Goal: Task Accomplishment & Management: Use online tool/utility

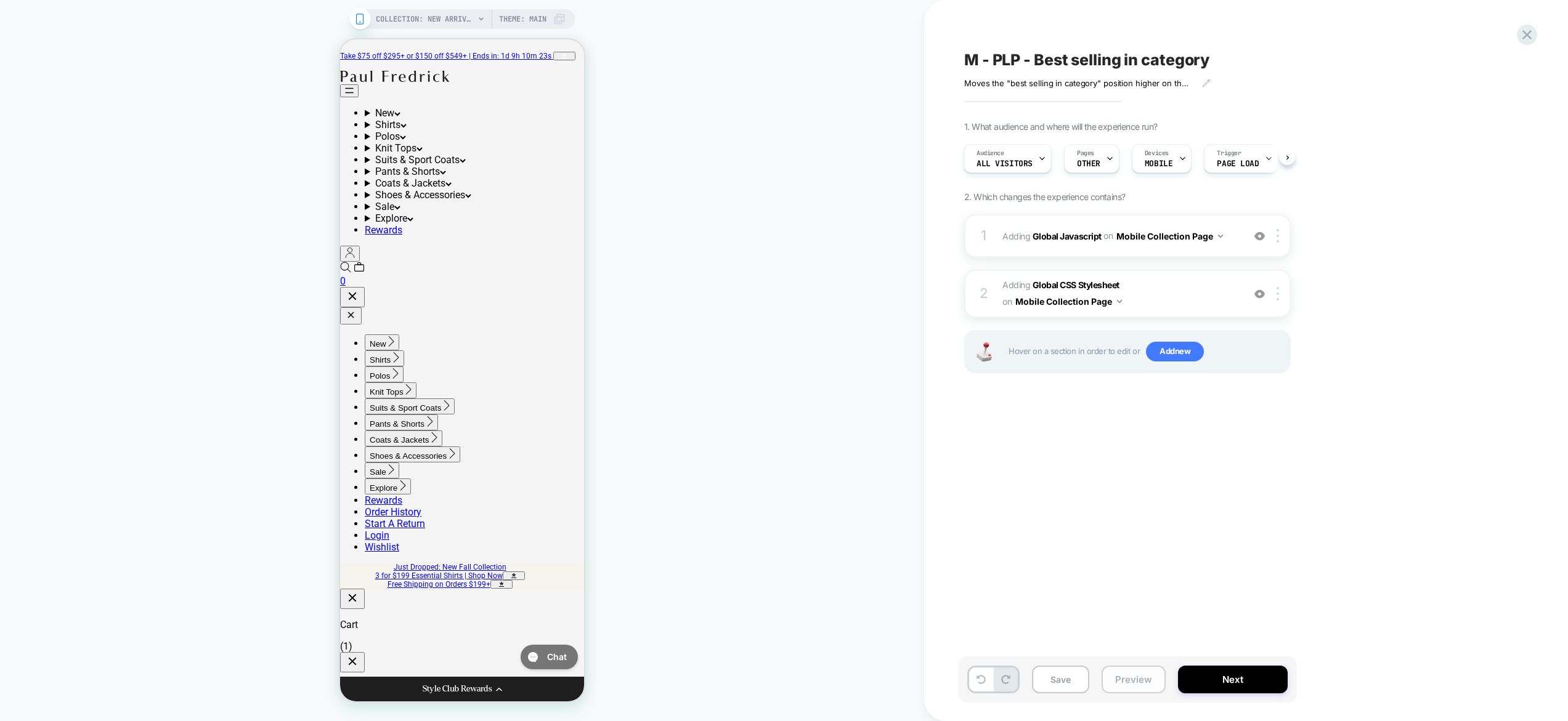
click at [1139, 688] on button "Preview" at bounding box center [1133, 680] width 64 height 28
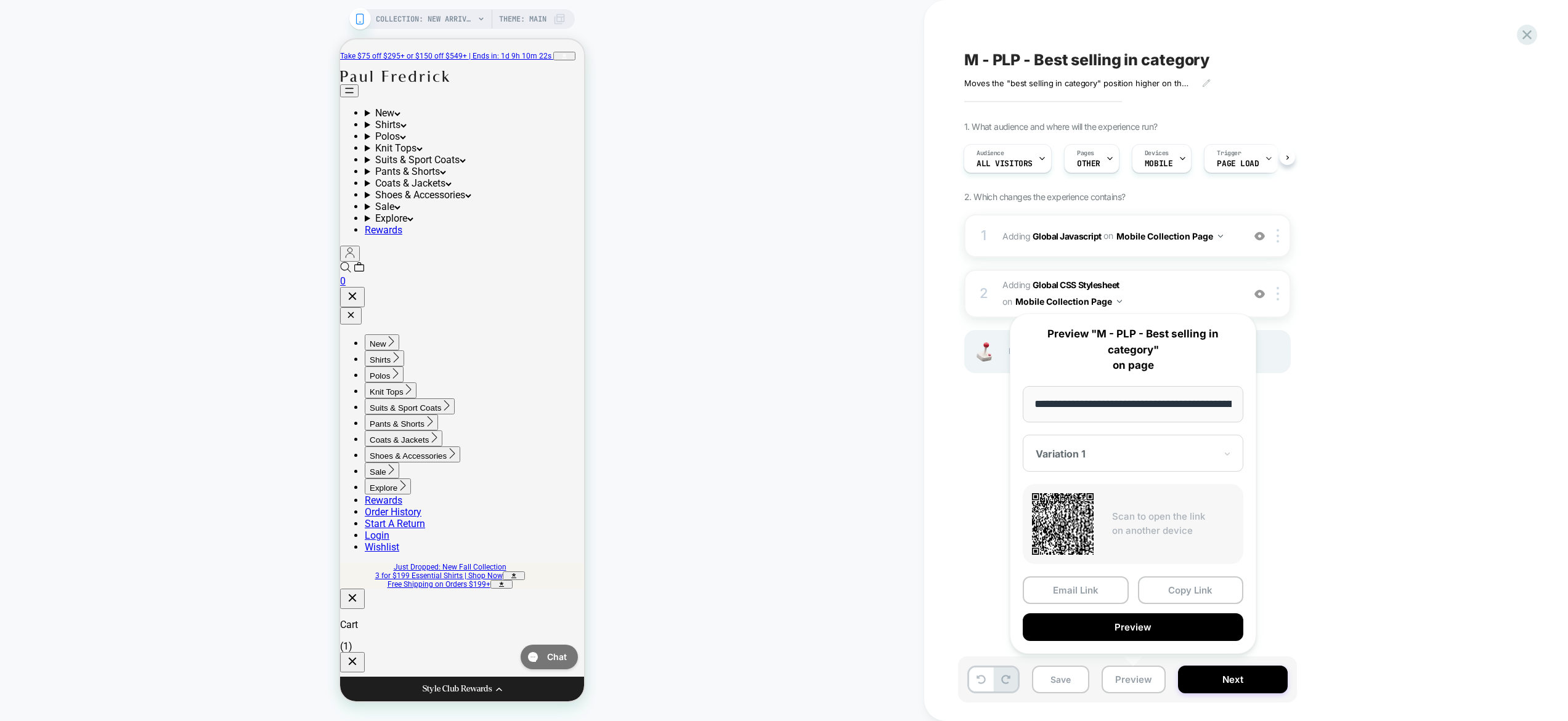
click at [922, 498] on div "COLLECTION: New Arrivals (Category) COLLECTION: New Arrivals (Category) Theme: …" at bounding box center [462, 361] width 924 height 697
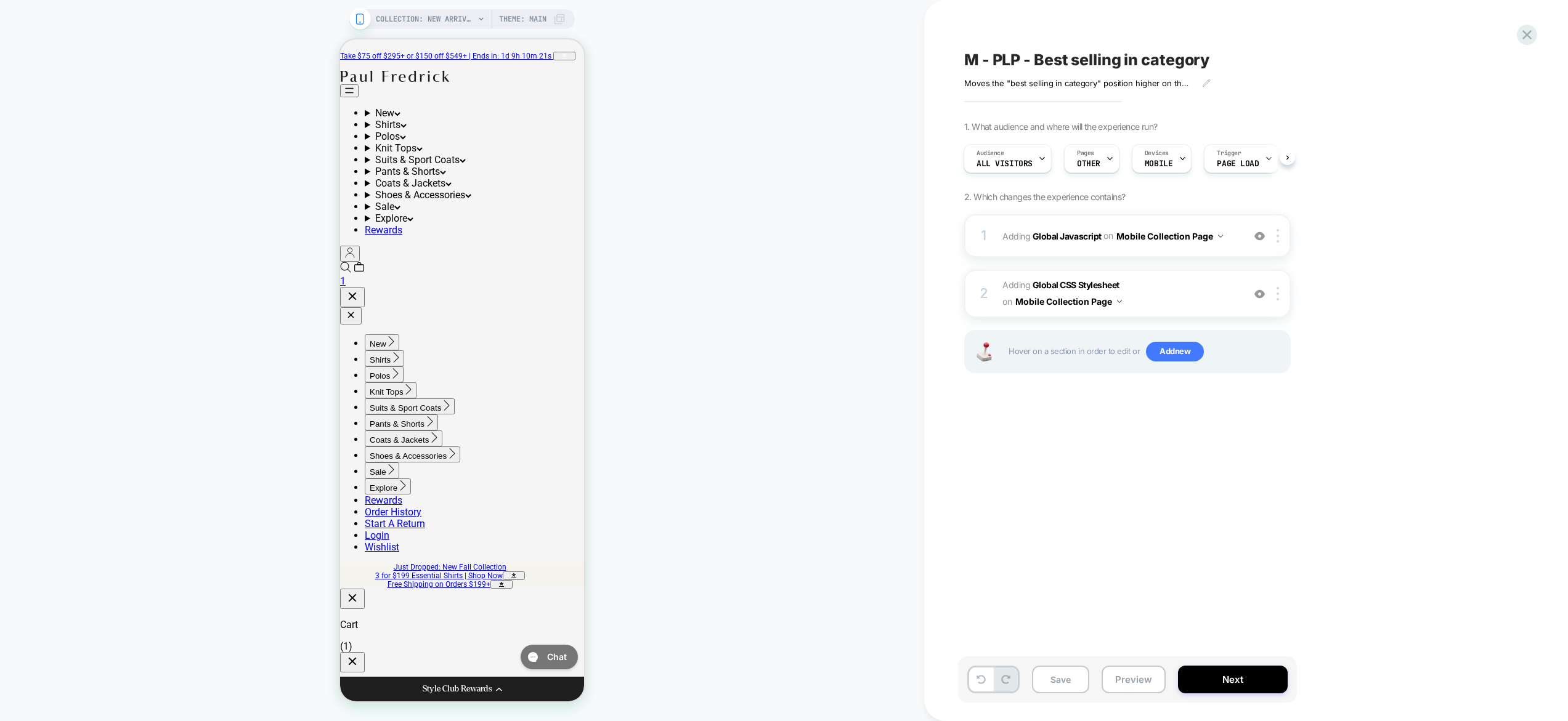
click at [1176, 241] on button "Mobile Collection Page" at bounding box center [1169, 237] width 106 height 18
click at [1240, 223] on div "1 Adding Global Javascript on Mobile Collection Page Add Before Add After Copy …" at bounding box center [1127, 236] width 327 height 43
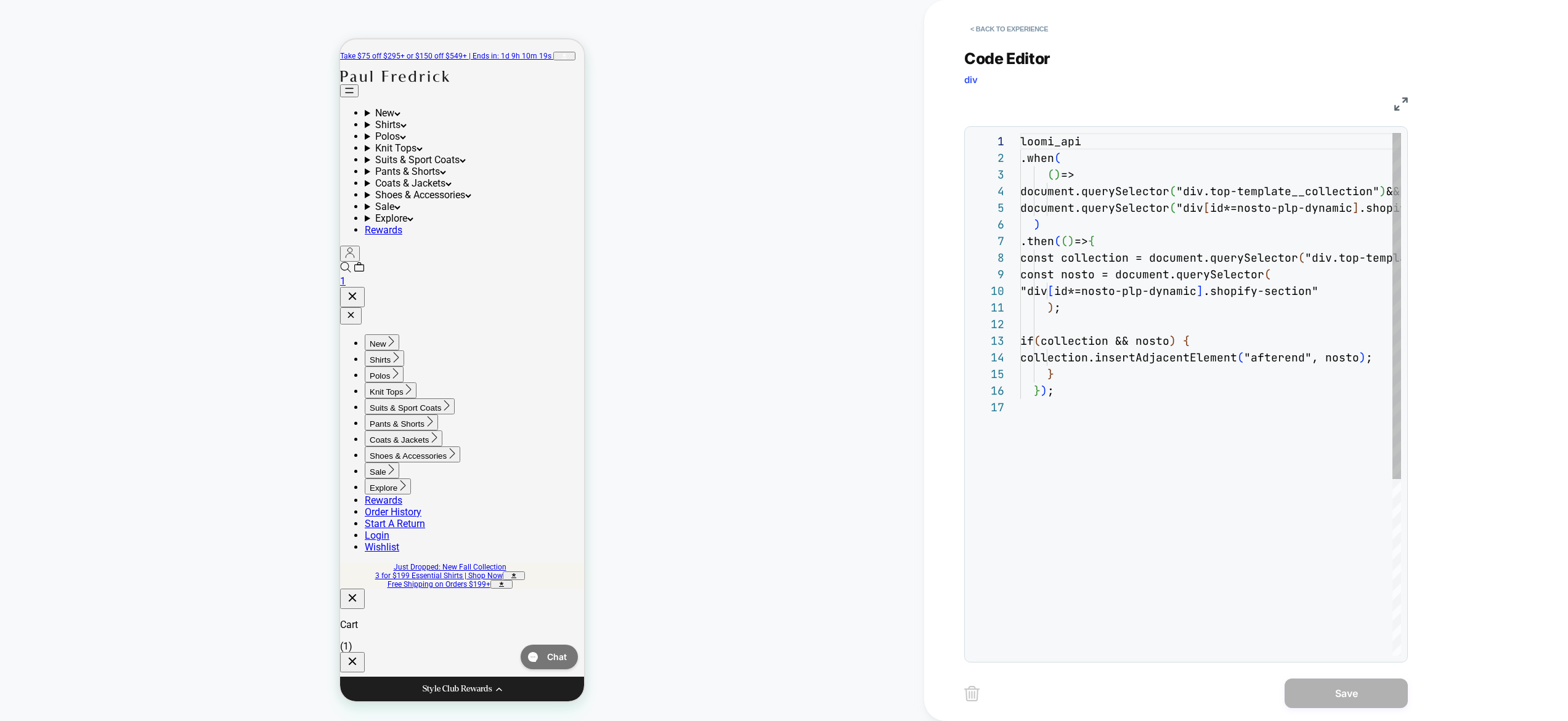
scroll to position [167, 0]
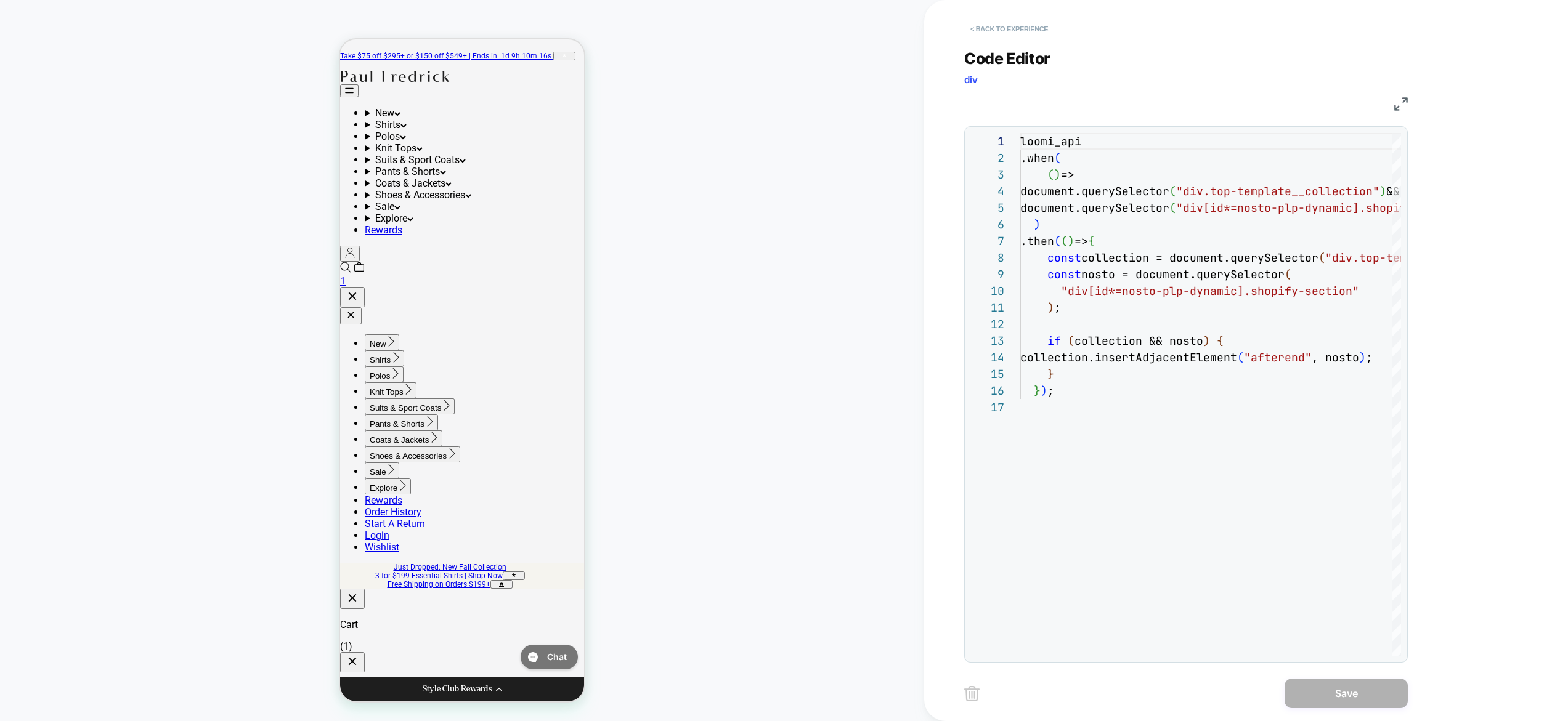
click at [1016, 29] on button "< Back to experience" at bounding box center [1009, 29] width 90 height 20
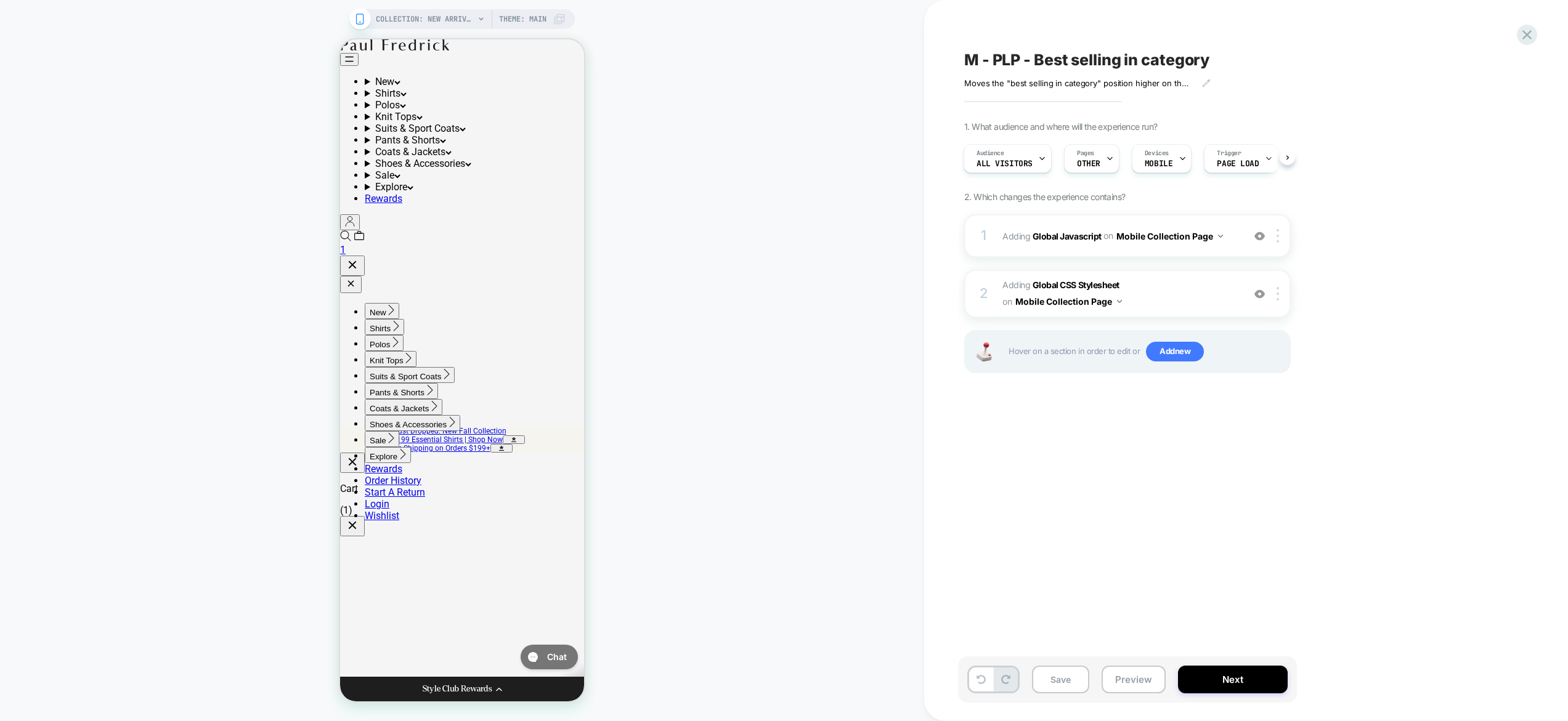
scroll to position [103, 0]
click at [1192, 291] on span "Adding Global CSS Stylesheet on Mobile Collection Page" at bounding box center [1119, 293] width 235 height 33
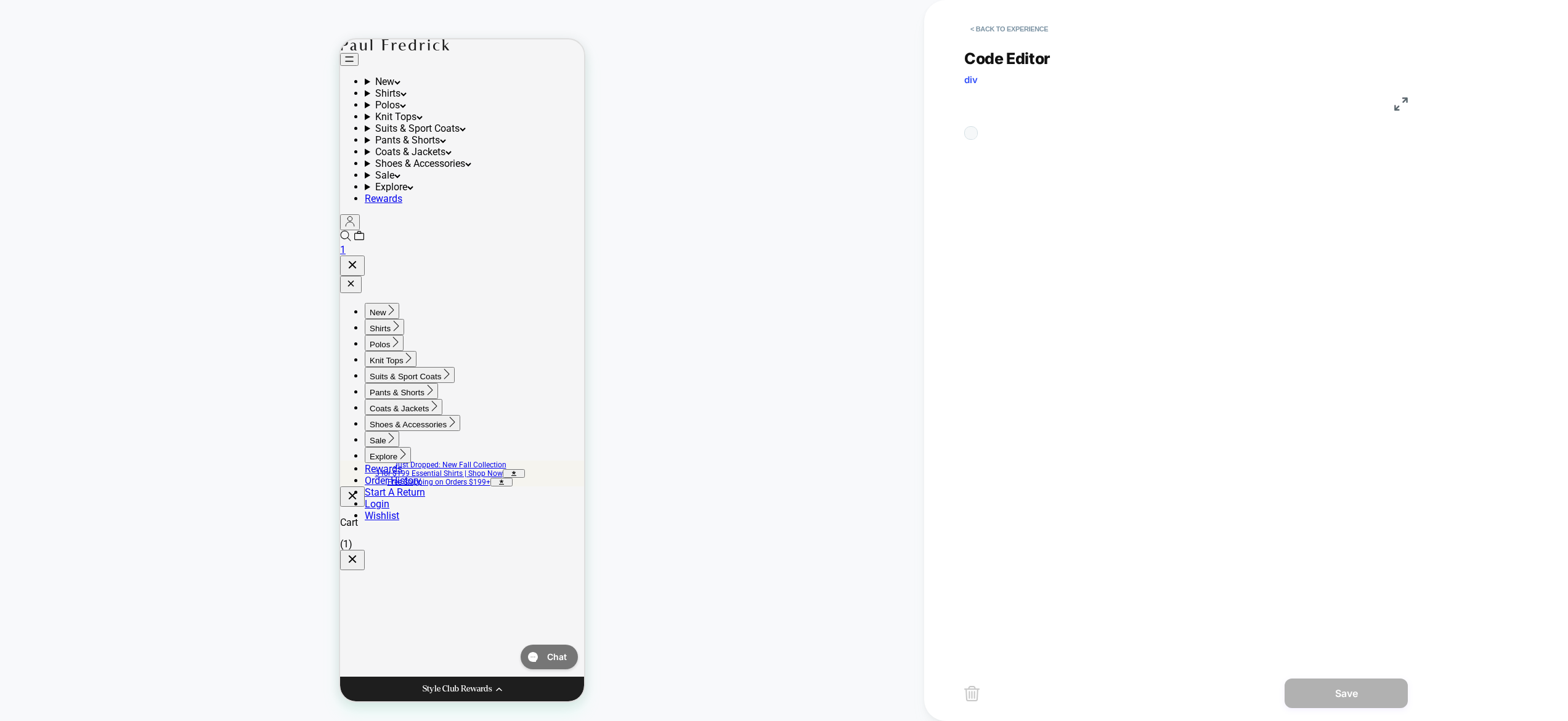
scroll to position [50, 0]
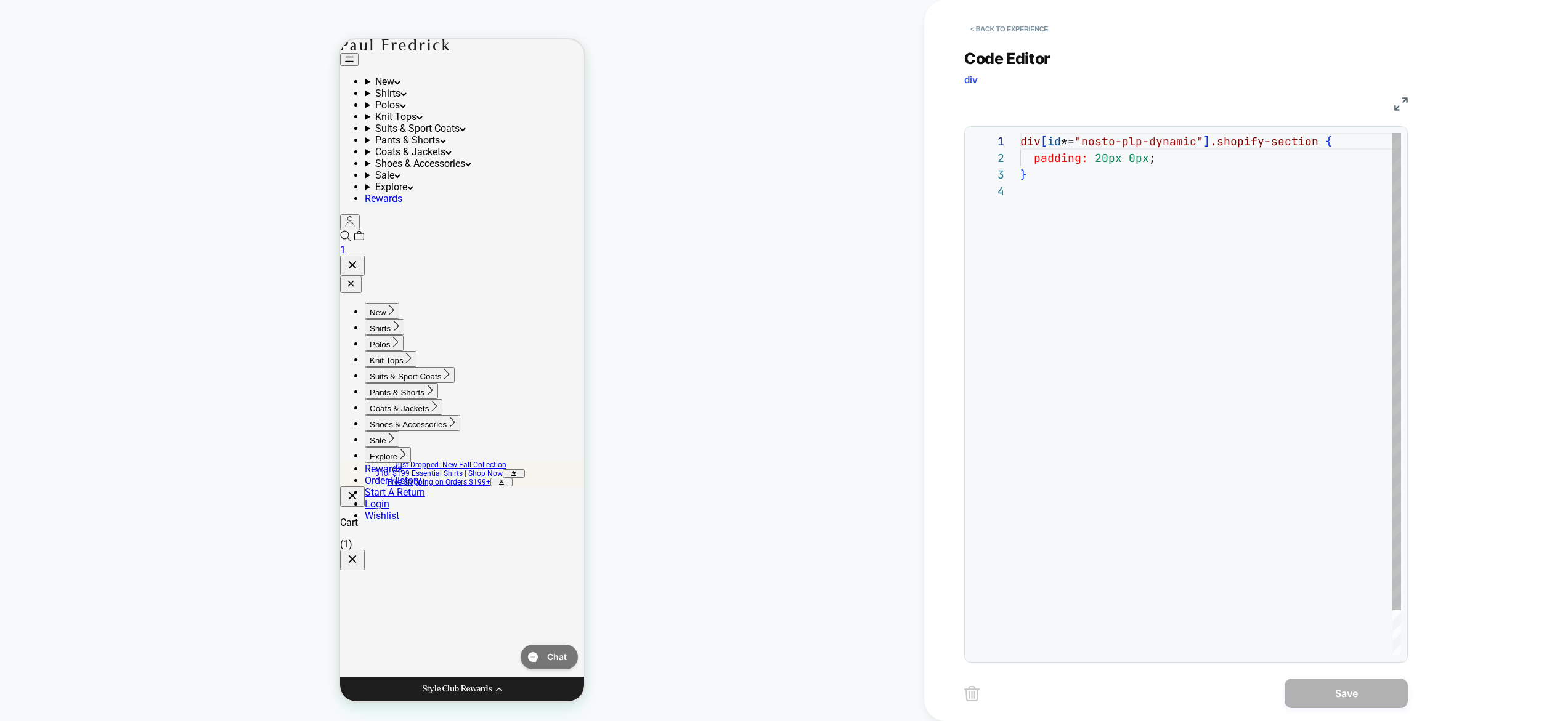
click at [1094, 158] on div "div [ id *= "nosto-plp-dynamic" ] .shopify-section { padding: 20px 0px ; }" at bounding box center [1210, 419] width 381 height 572
drag, startPoint x: 1092, startPoint y: 159, endPoint x: 1105, endPoint y: 161, distance: 13.2
click at [1105, 161] on div "div [ id *= "nosto-plp-dynamic" ] .shopify-section { padding: 20px 0px ; }" at bounding box center [1210, 419] width 381 height 572
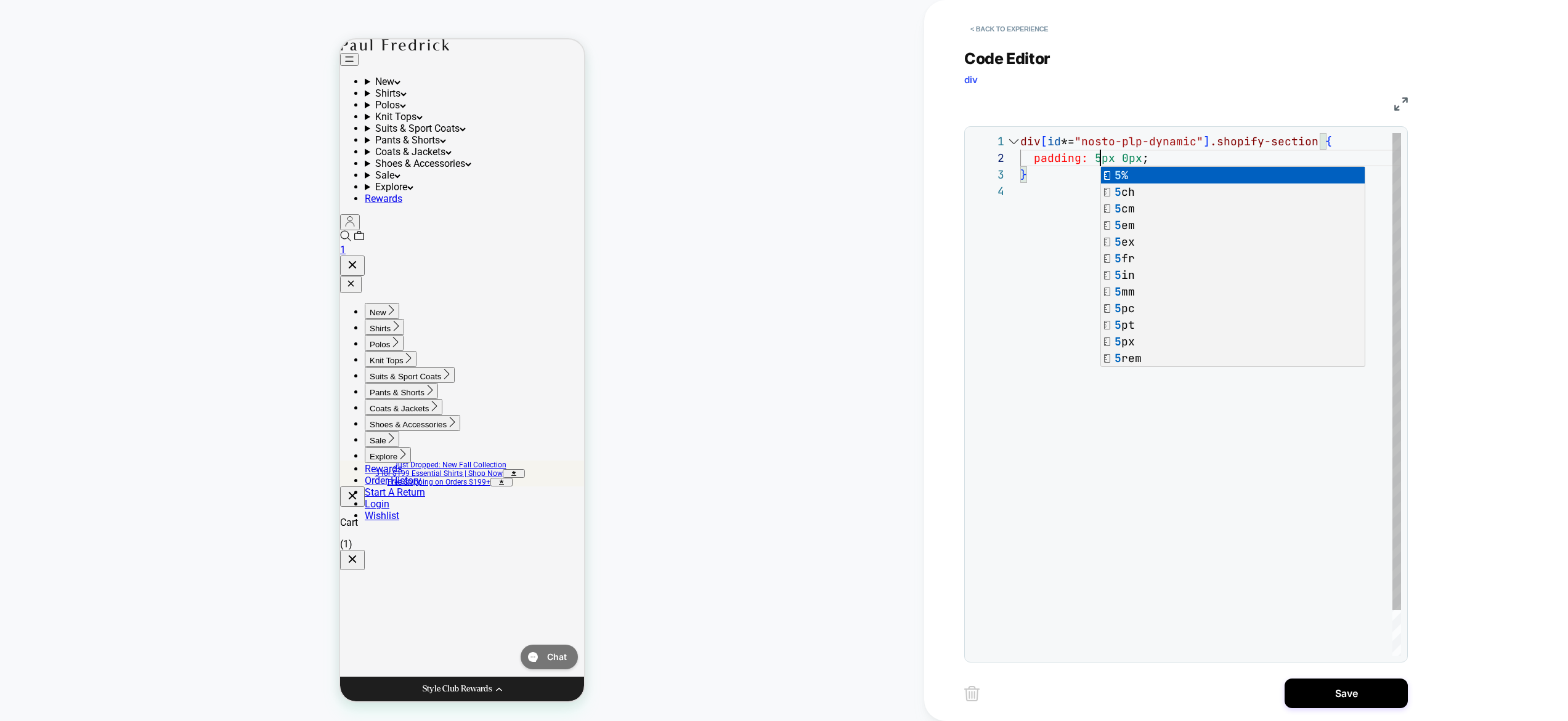
click at [1017, 302] on div "1 2 3 4" at bounding box center [996, 419] width 50 height 572
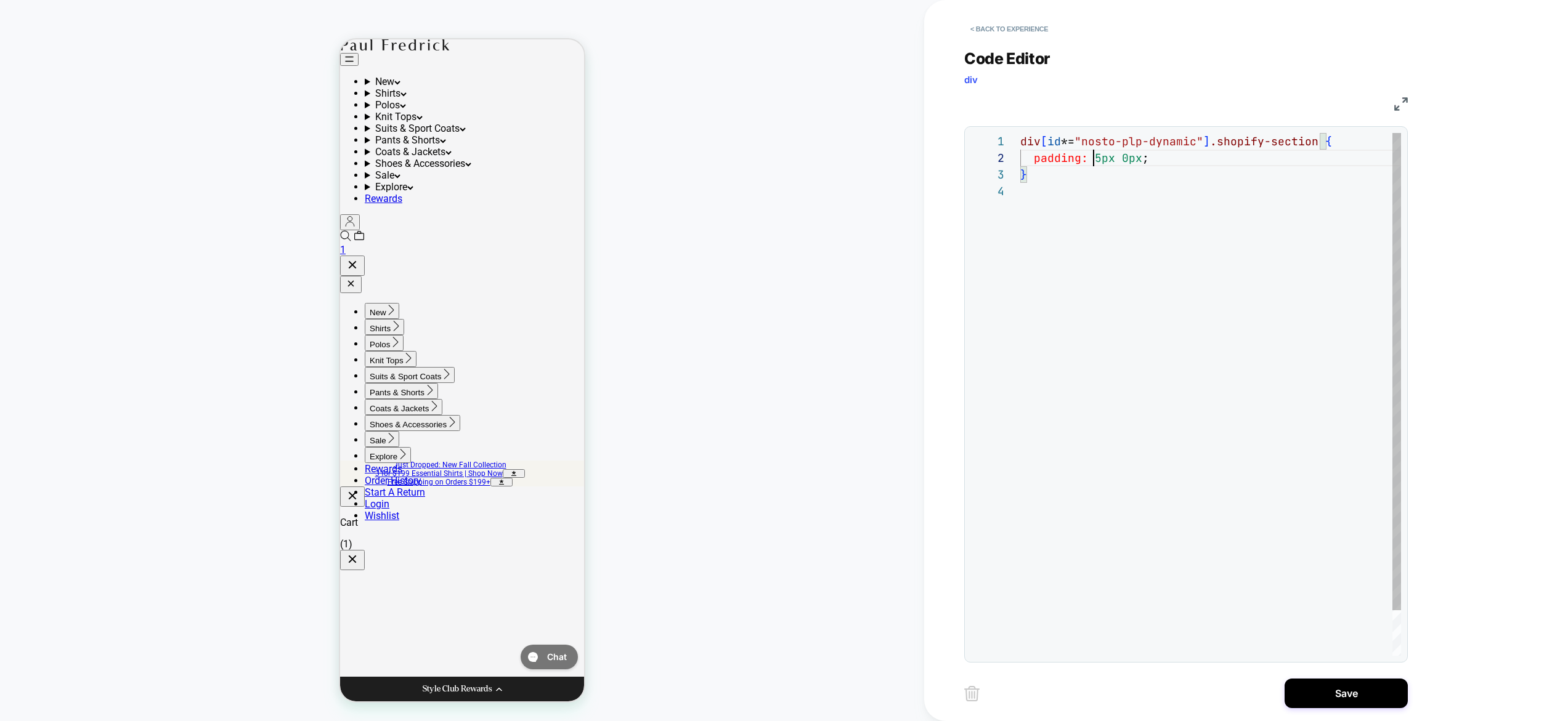
click at [1093, 154] on div "div [ id *= "nosto-plp-dynamic" ] .shopify-section { padding: 5px 0px ; }" at bounding box center [1210, 419] width 381 height 572
click at [1098, 158] on div "div [ id *= "nosto-plp-dynamic" ] .shopify-section { padding: 5px 0px ; }" at bounding box center [1210, 419] width 381 height 572
click at [1084, 256] on div "div [ id *= "nosto-plp-dynamic" ] .shopify-section { padding: 0px 0px ; }" at bounding box center [1210, 419] width 381 height 572
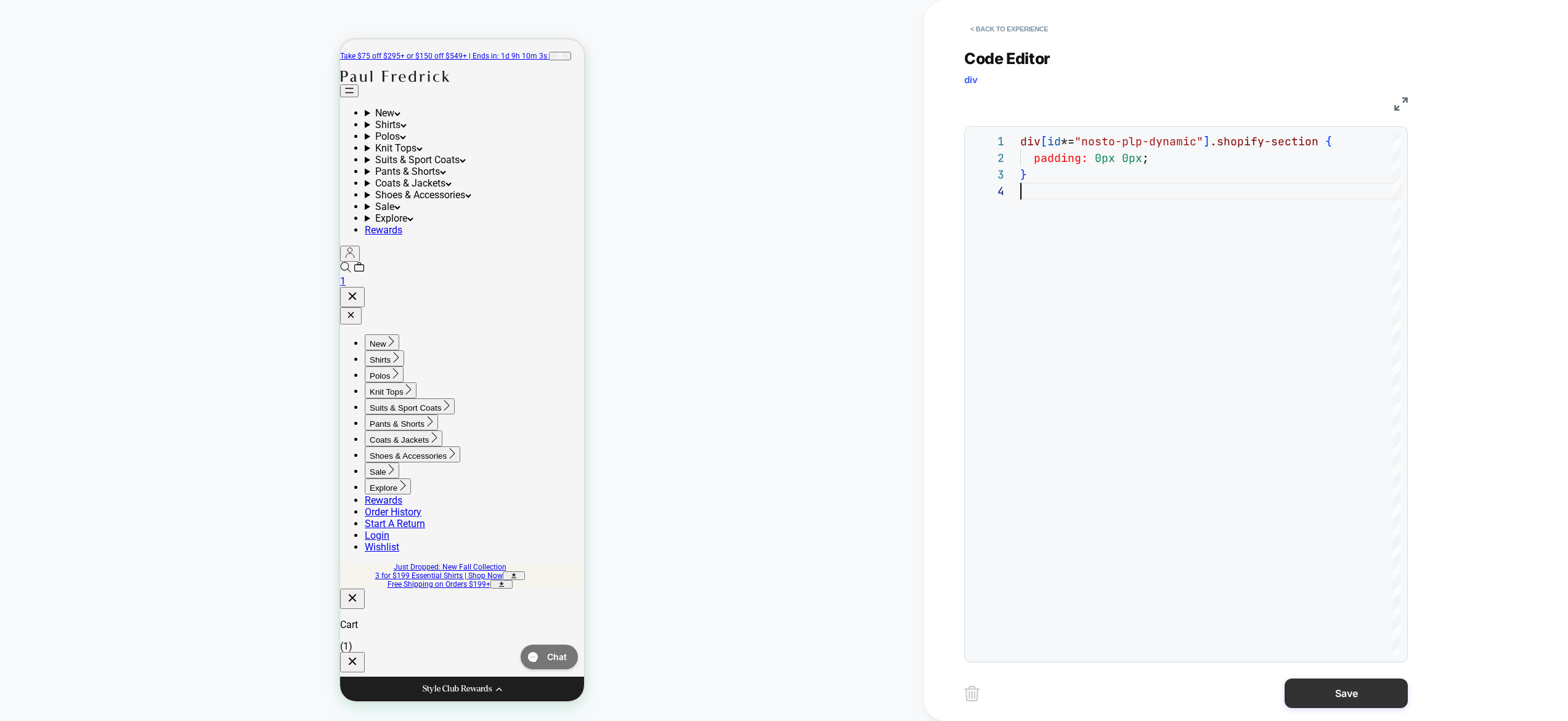
type textarea "**********"
click at [1347, 688] on button "Save" at bounding box center [1346, 693] width 123 height 30
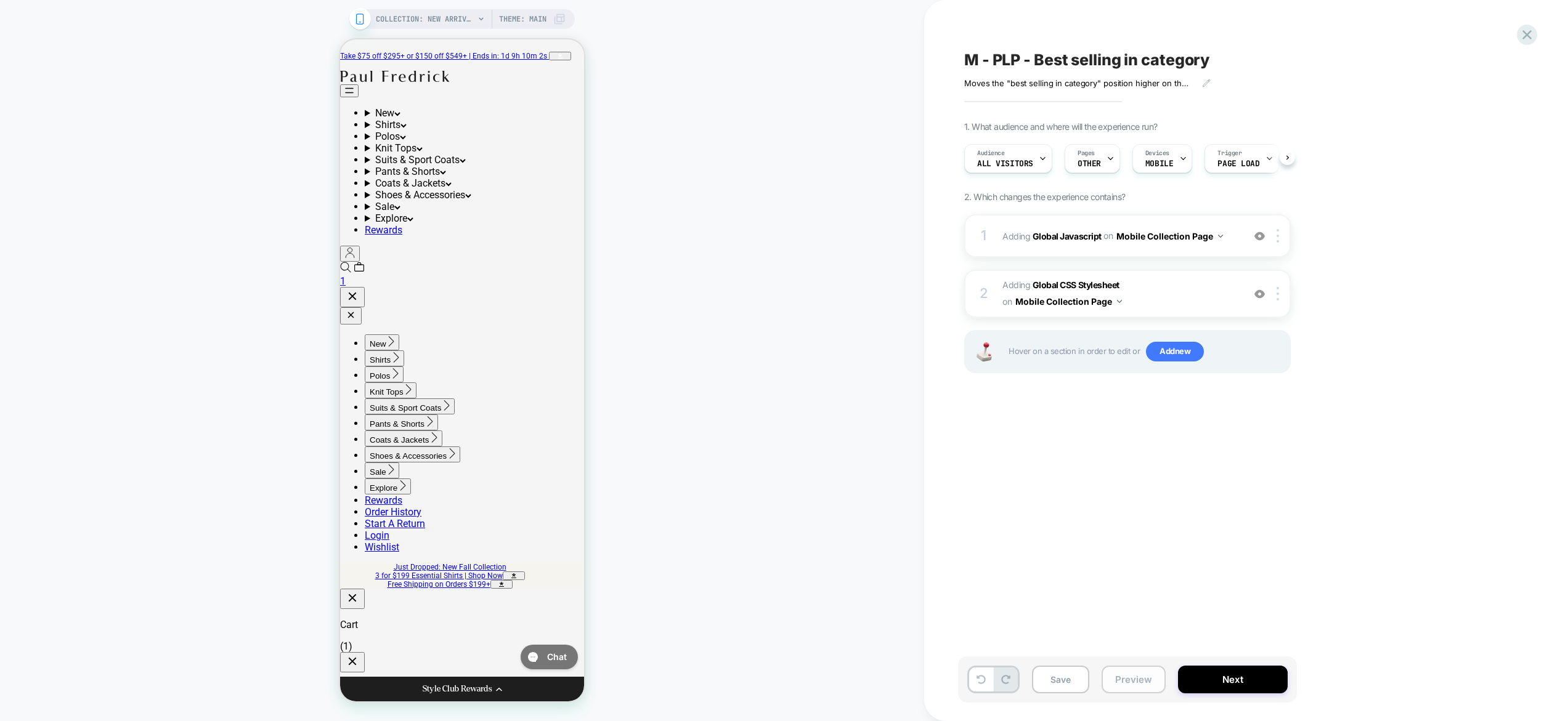
click at [1133, 686] on button "Preview" at bounding box center [1133, 680] width 64 height 28
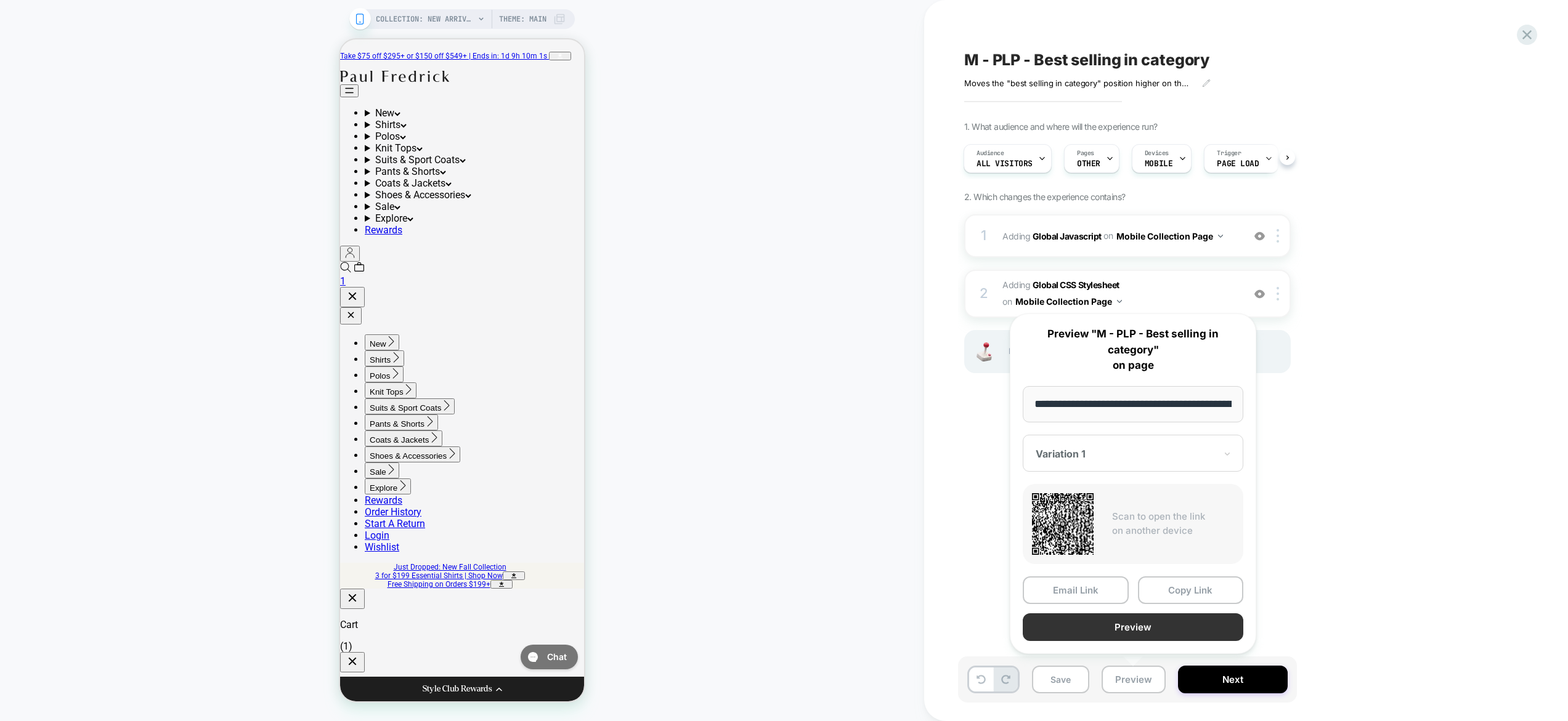
click at [1130, 631] on button "Preview" at bounding box center [1132, 627] width 221 height 28
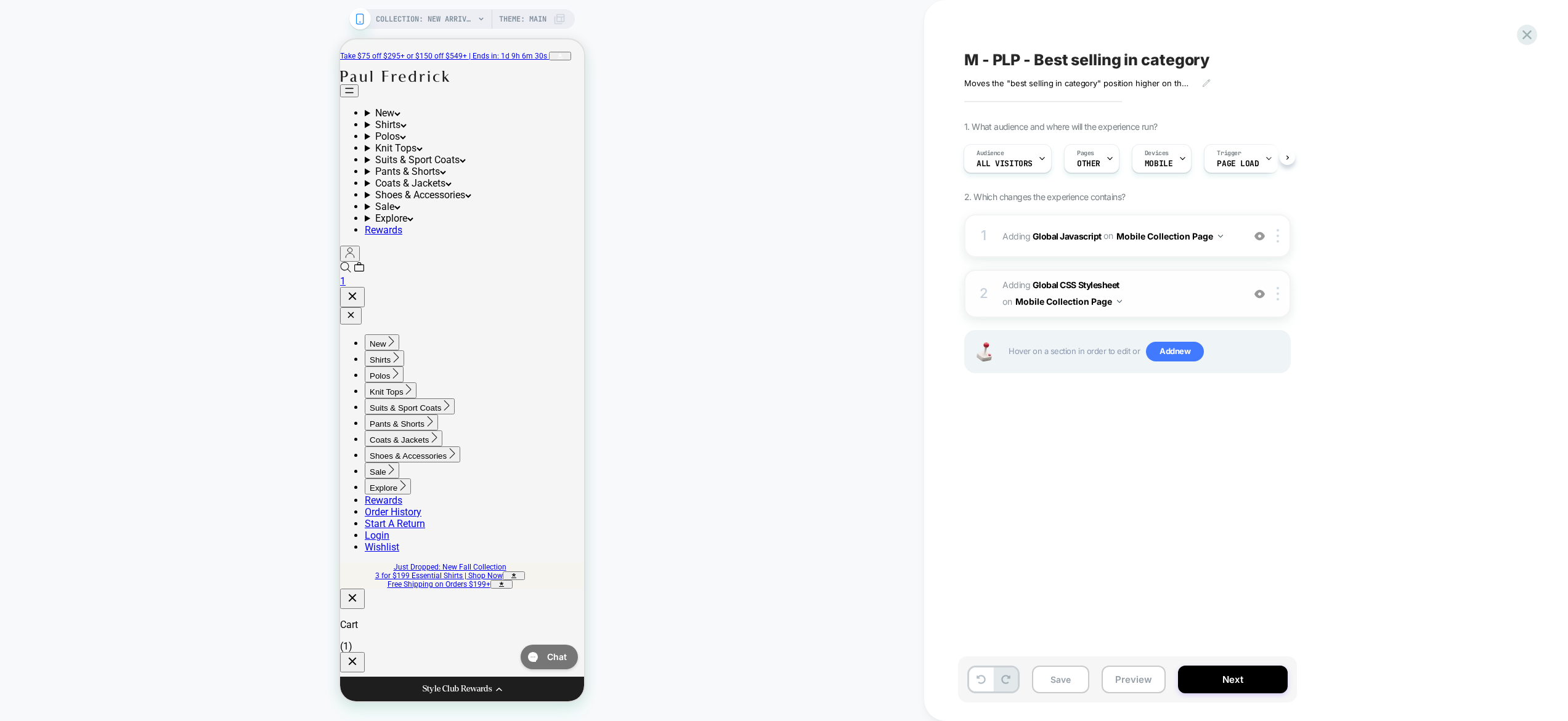
click at [1150, 298] on span "Adding Global CSS Stylesheet on Mobile Collection Page" at bounding box center [1119, 293] width 235 height 33
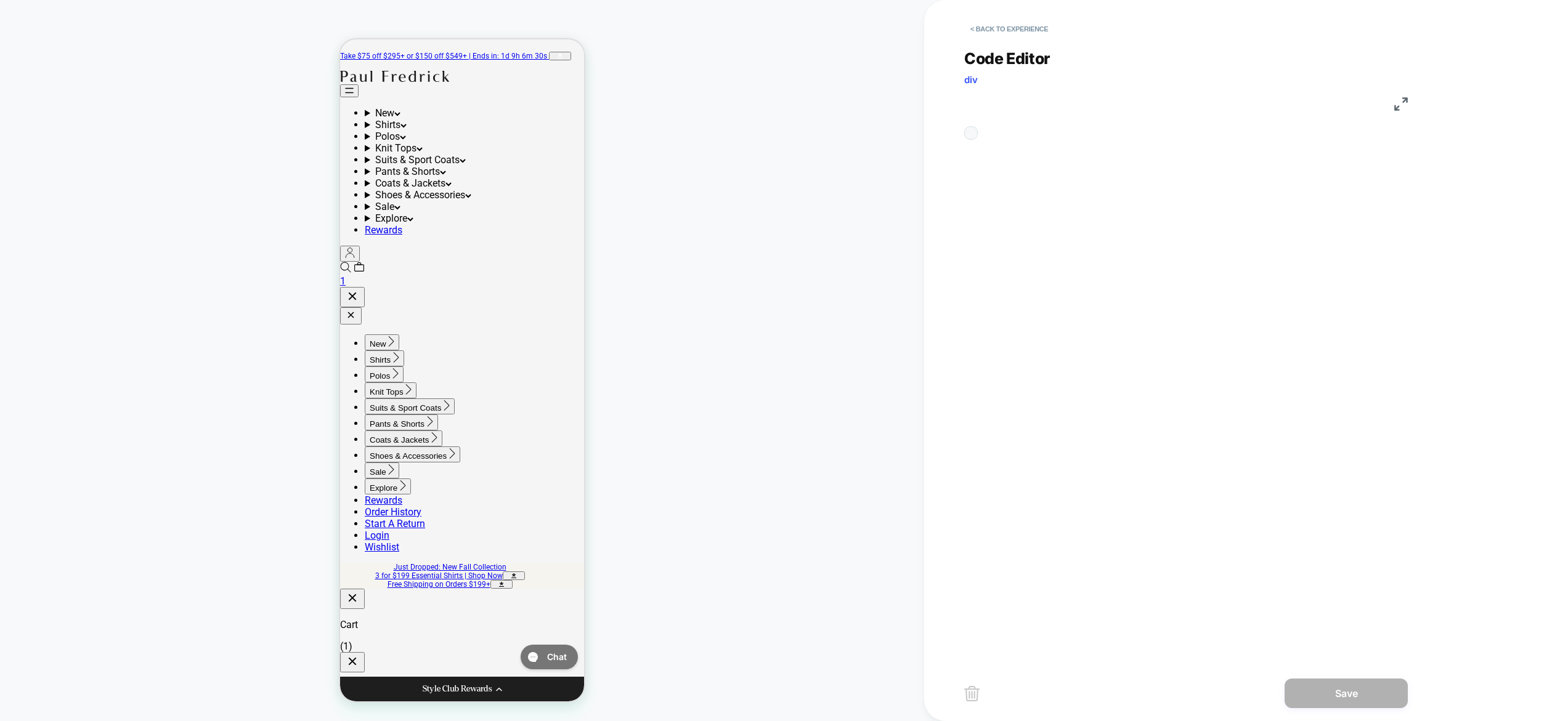
scroll to position [50, 0]
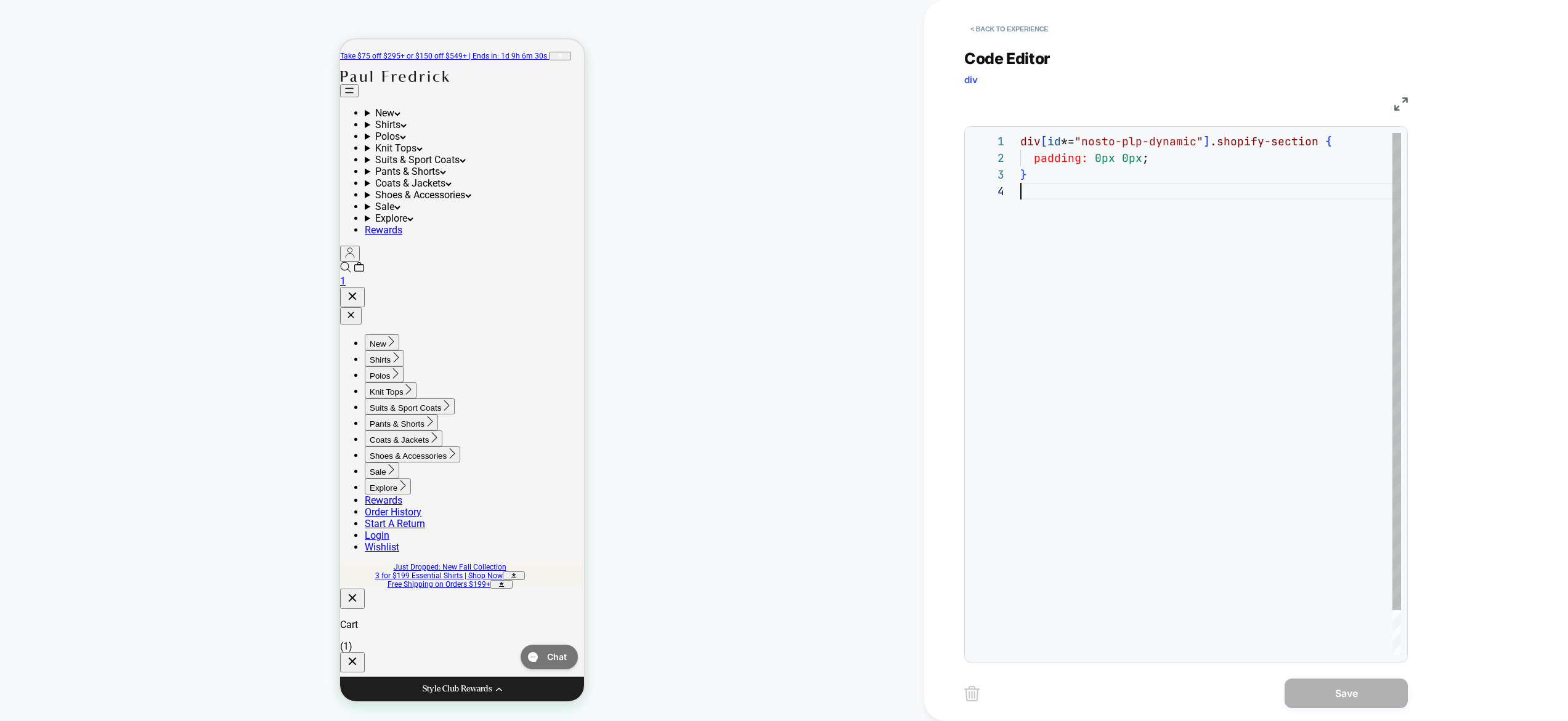
click at [1107, 251] on div "div [ id *= "nosto-plp-dynamic" ] .shopify-section { padding: 0px 0px ; }" at bounding box center [1210, 419] width 381 height 572
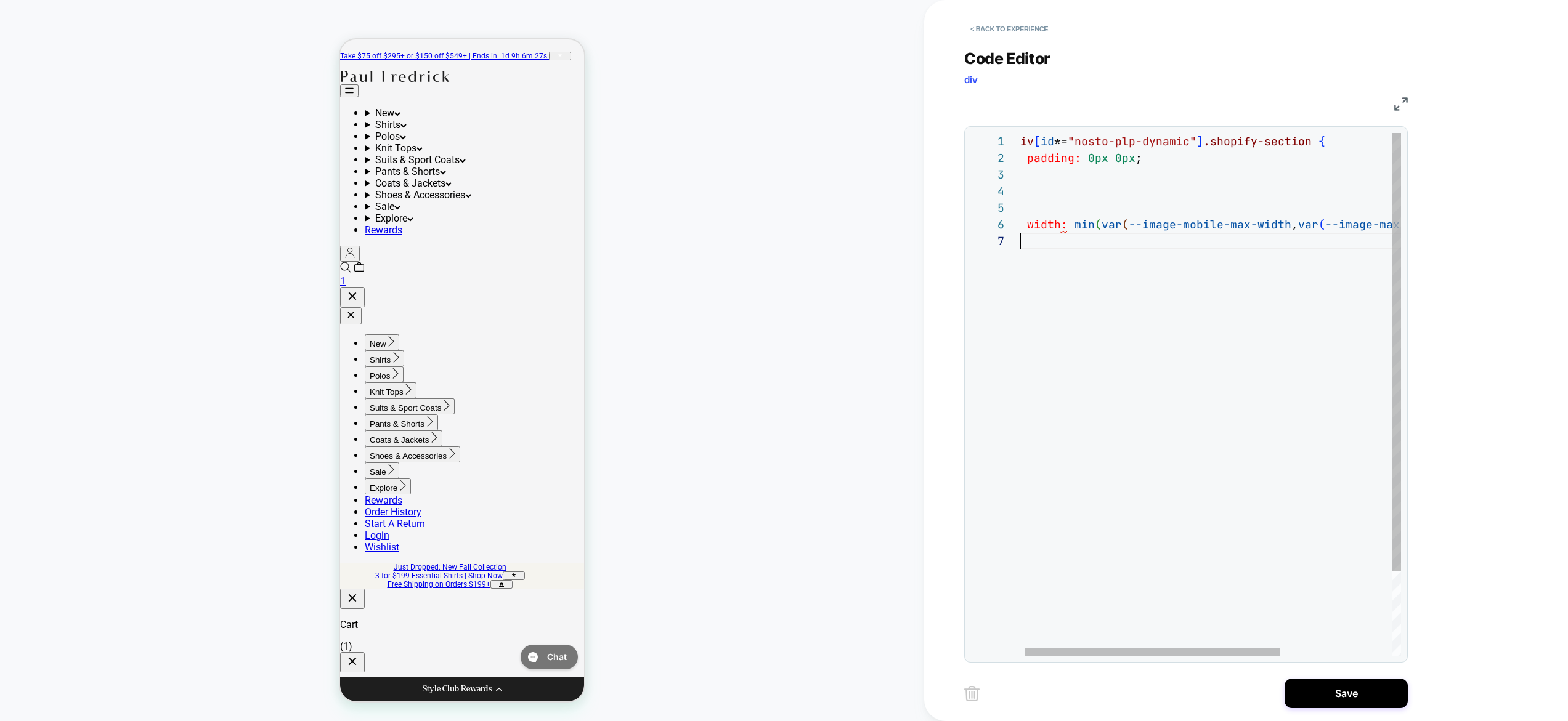
scroll to position [100, 7]
drag, startPoint x: 1149, startPoint y: 284, endPoint x: 963, endPoint y: 203, distance: 202.9
click at [1014, 203] on div "div [ id *= "nosto-plp-dynamic" ] .shopify-section { padding: 0px 0px ; } { wid…" at bounding box center [1291, 445] width 554 height 623
click at [1092, 243] on div "div [ id *= "nosto-plp-dynamic" ] .shopify-section { padding: 0px 0px ; } { wid…" at bounding box center [1297, 445] width 554 height 623
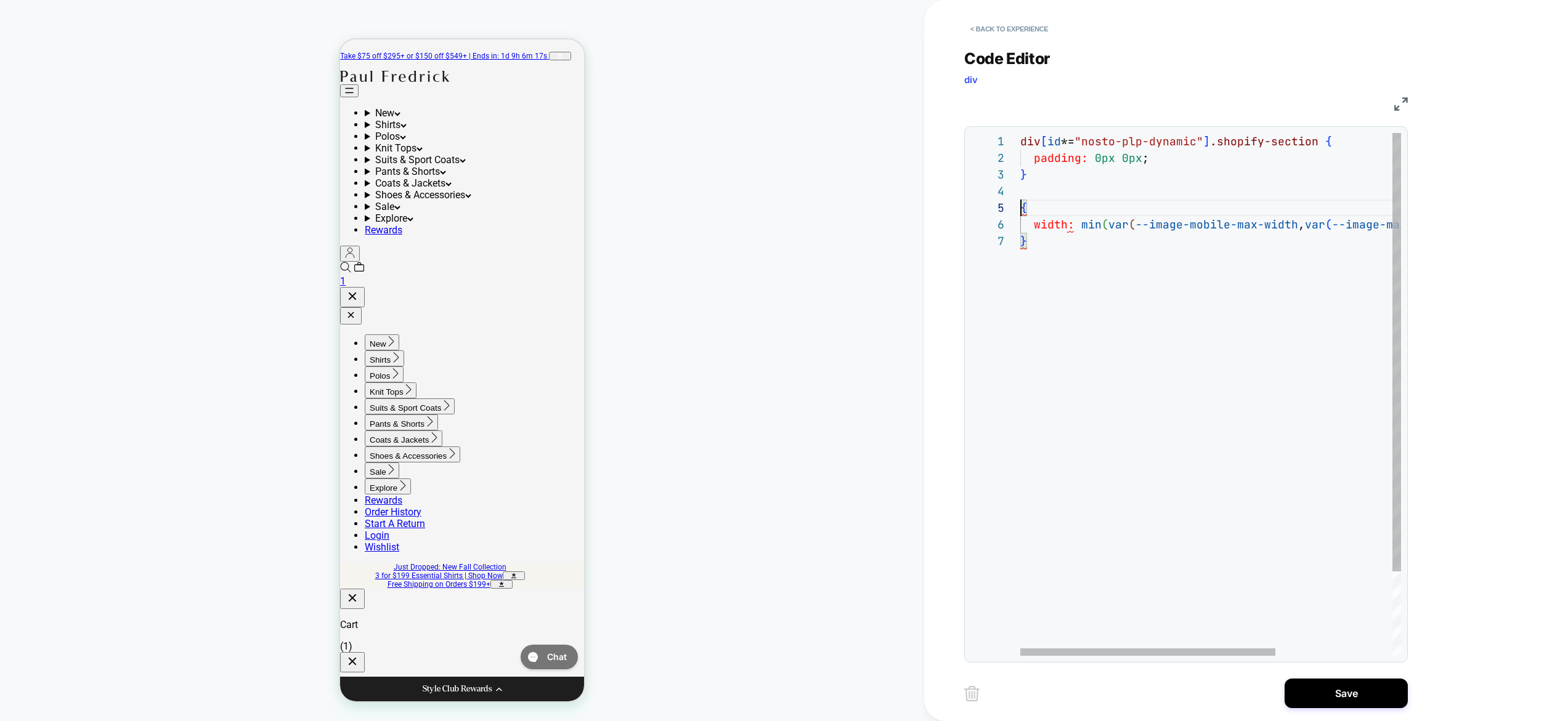
click at [1022, 209] on div "div [ id *= "nosto-plp-dynamic" ] .shopify-section { padding: 0px 0px ; } { wid…" at bounding box center [1297, 445] width 554 height 623
type textarea "**********"
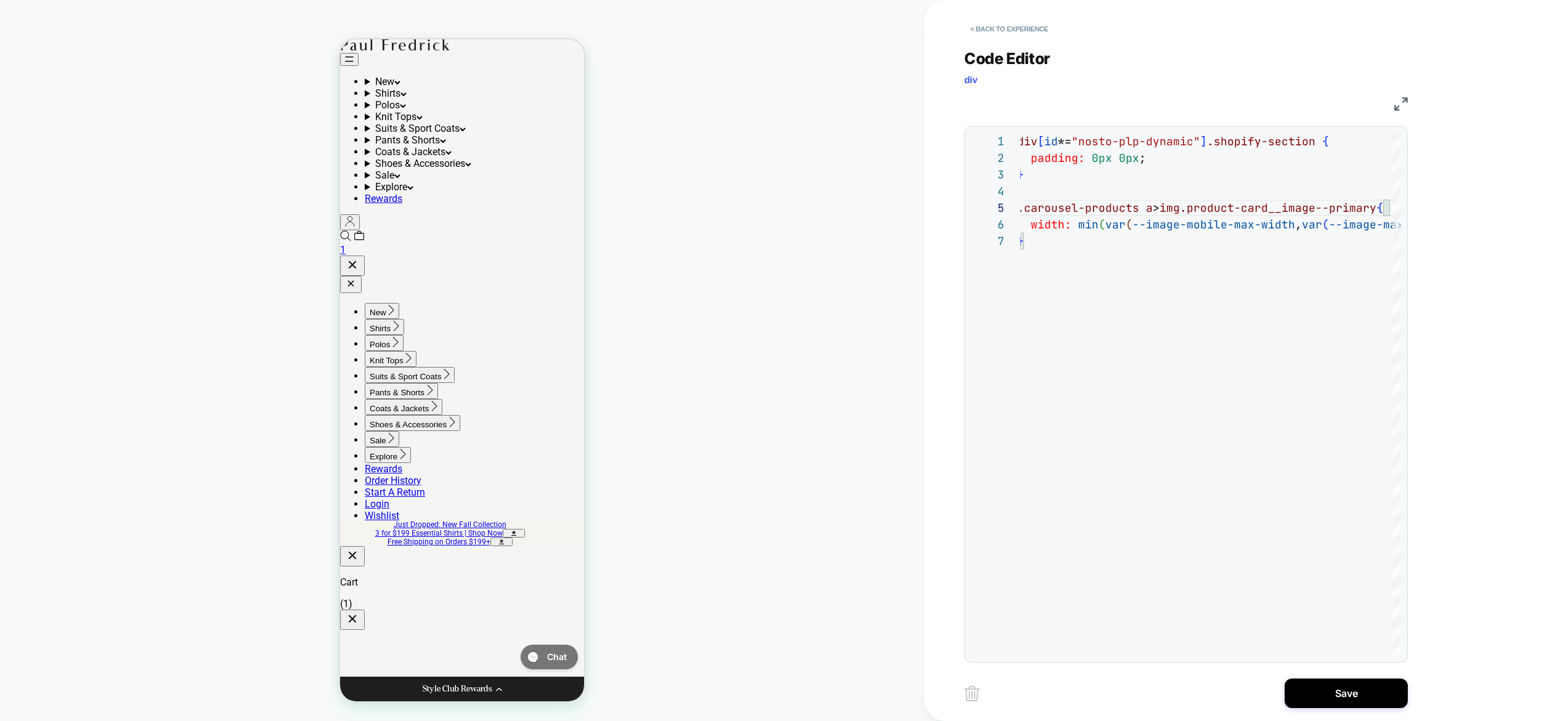
scroll to position [14, 0]
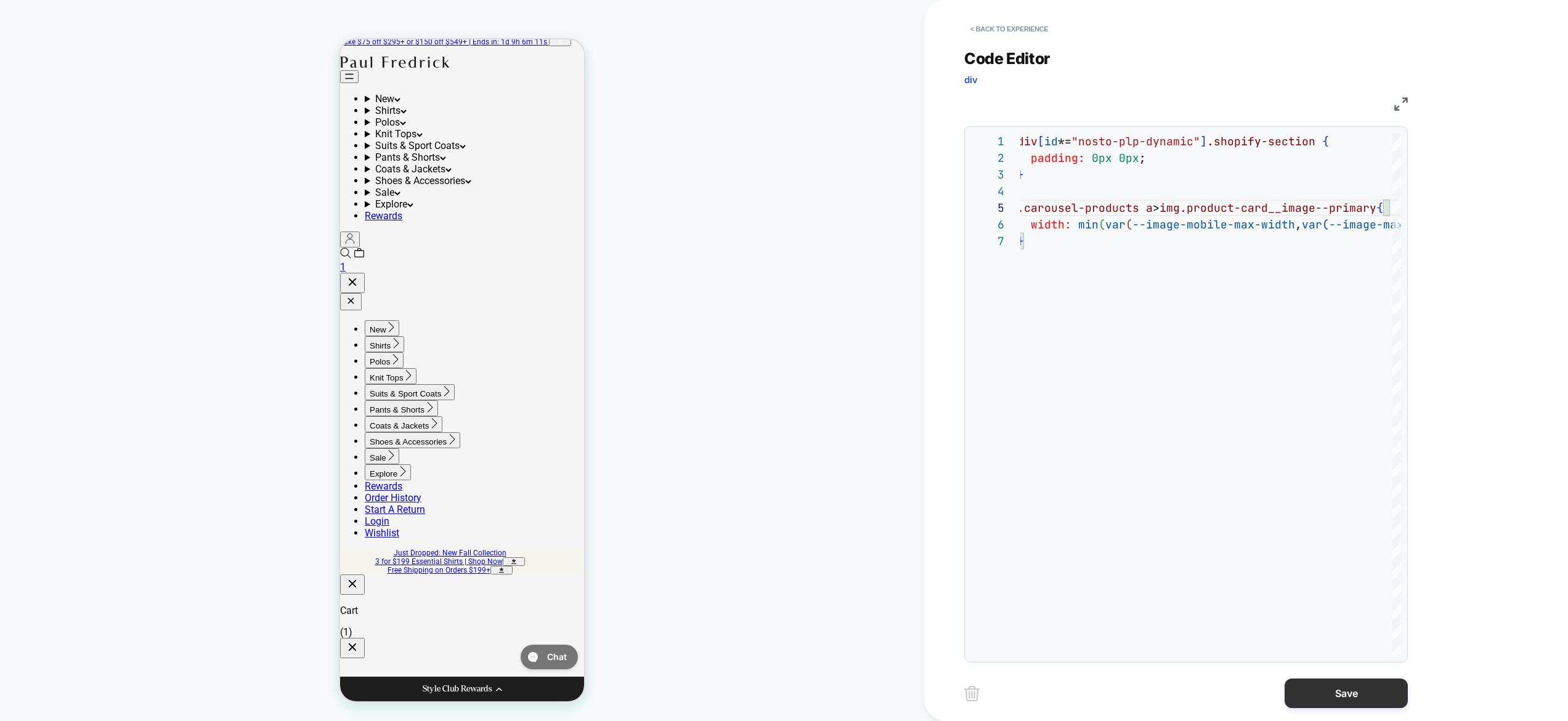
click at [1341, 696] on button "Save" at bounding box center [1346, 693] width 123 height 30
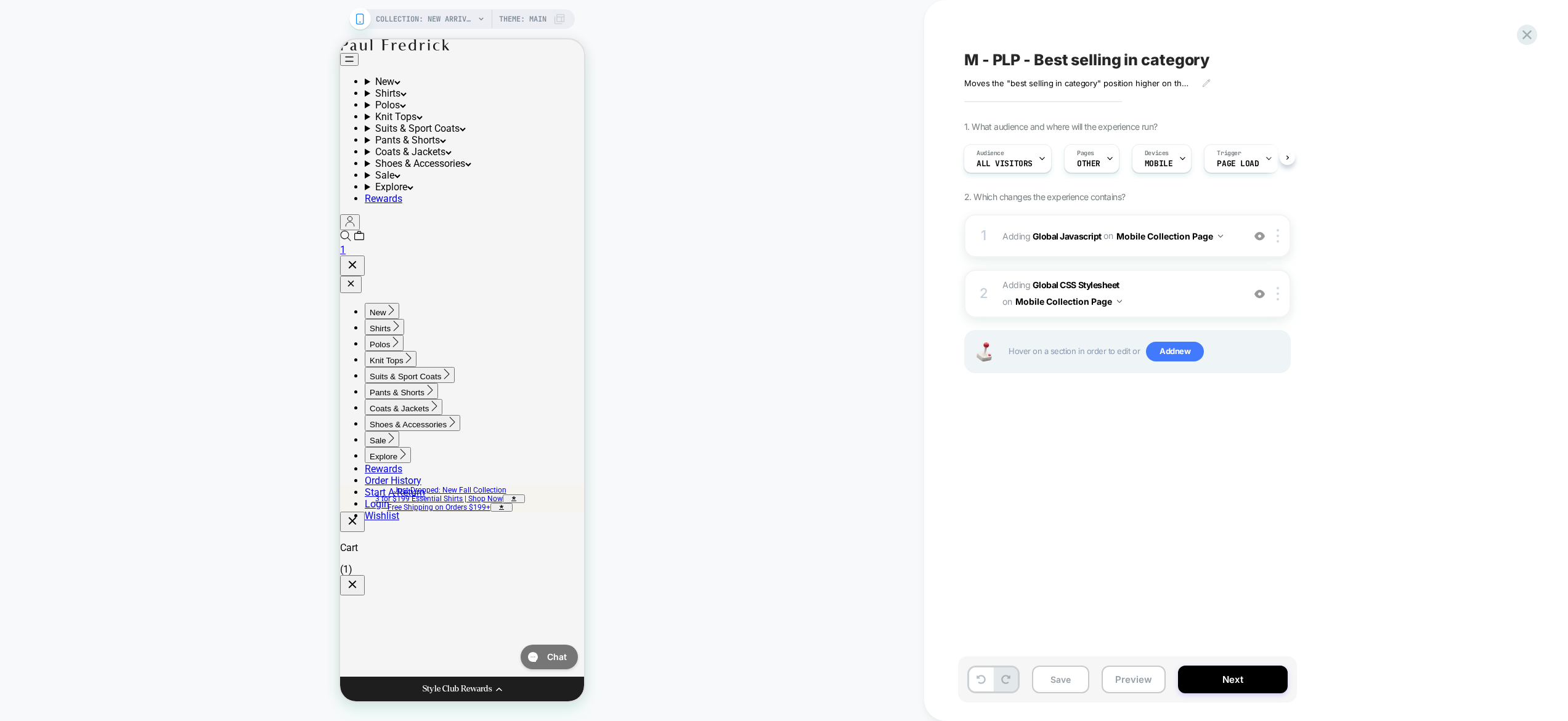
scroll to position [77, 0]
click at [1139, 680] on button "Preview" at bounding box center [1133, 680] width 64 height 28
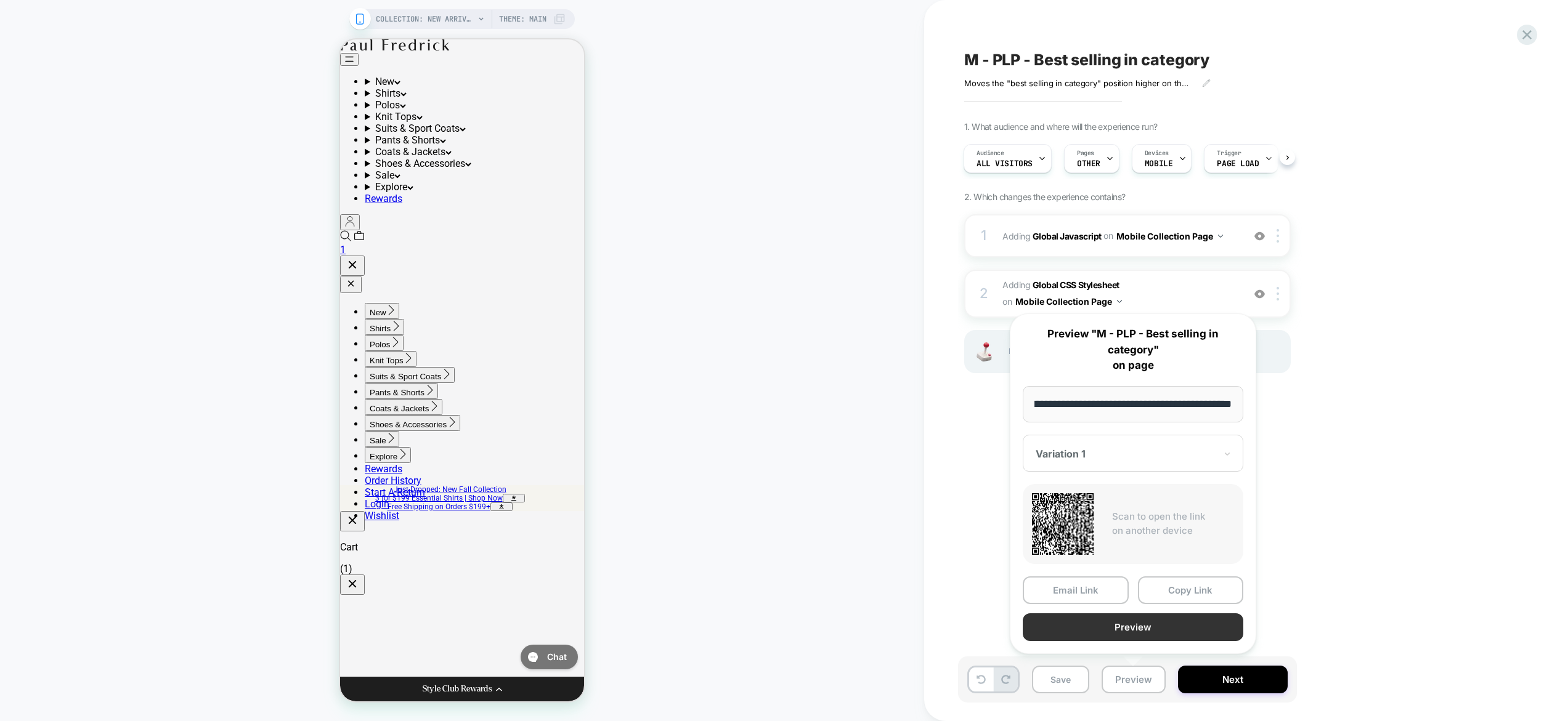
scroll to position [0, 0]
click at [1135, 629] on button "Preview" at bounding box center [1132, 627] width 221 height 28
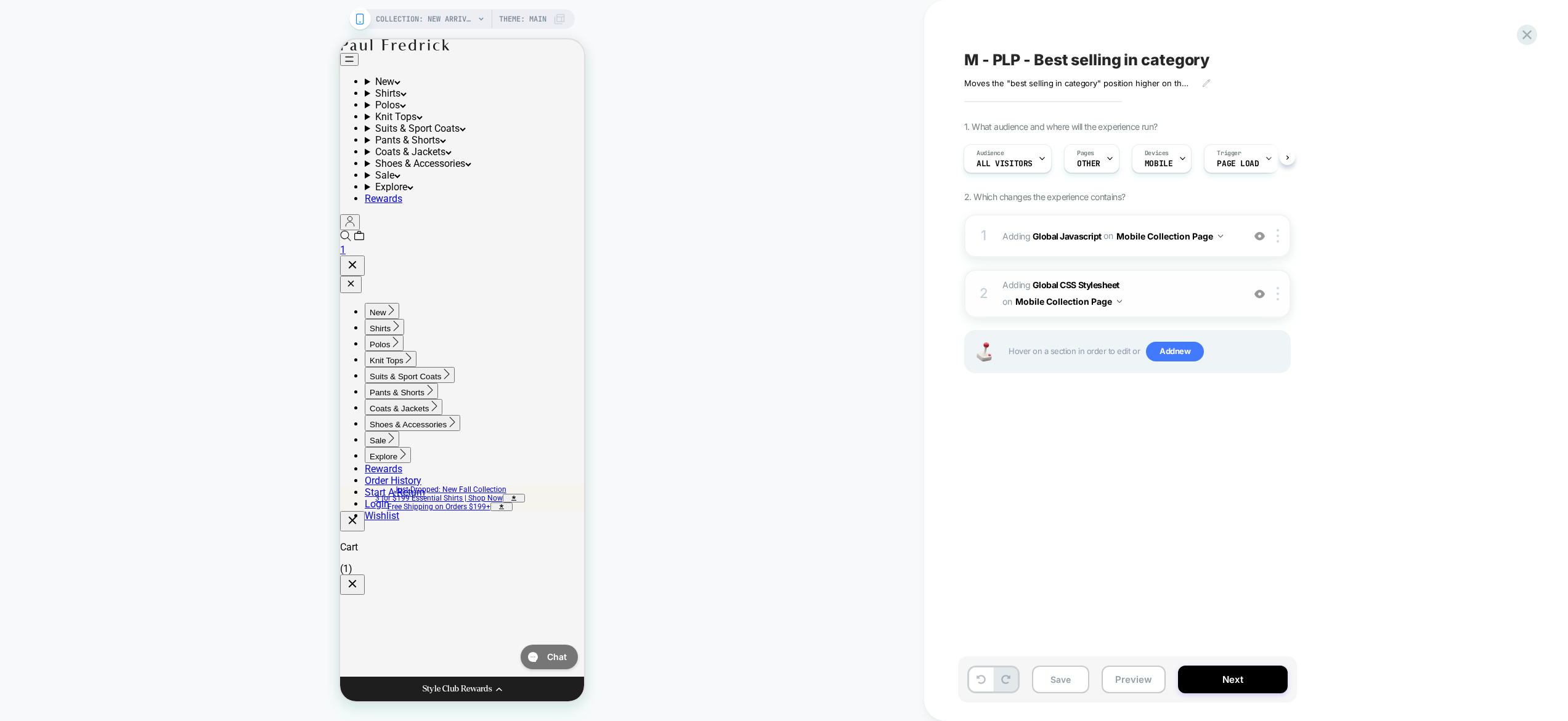
click at [1162, 295] on span "Adding Global CSS Stylesheet on Mobile Collection Page" at bounding box center [1119, 293] width 235 height 33
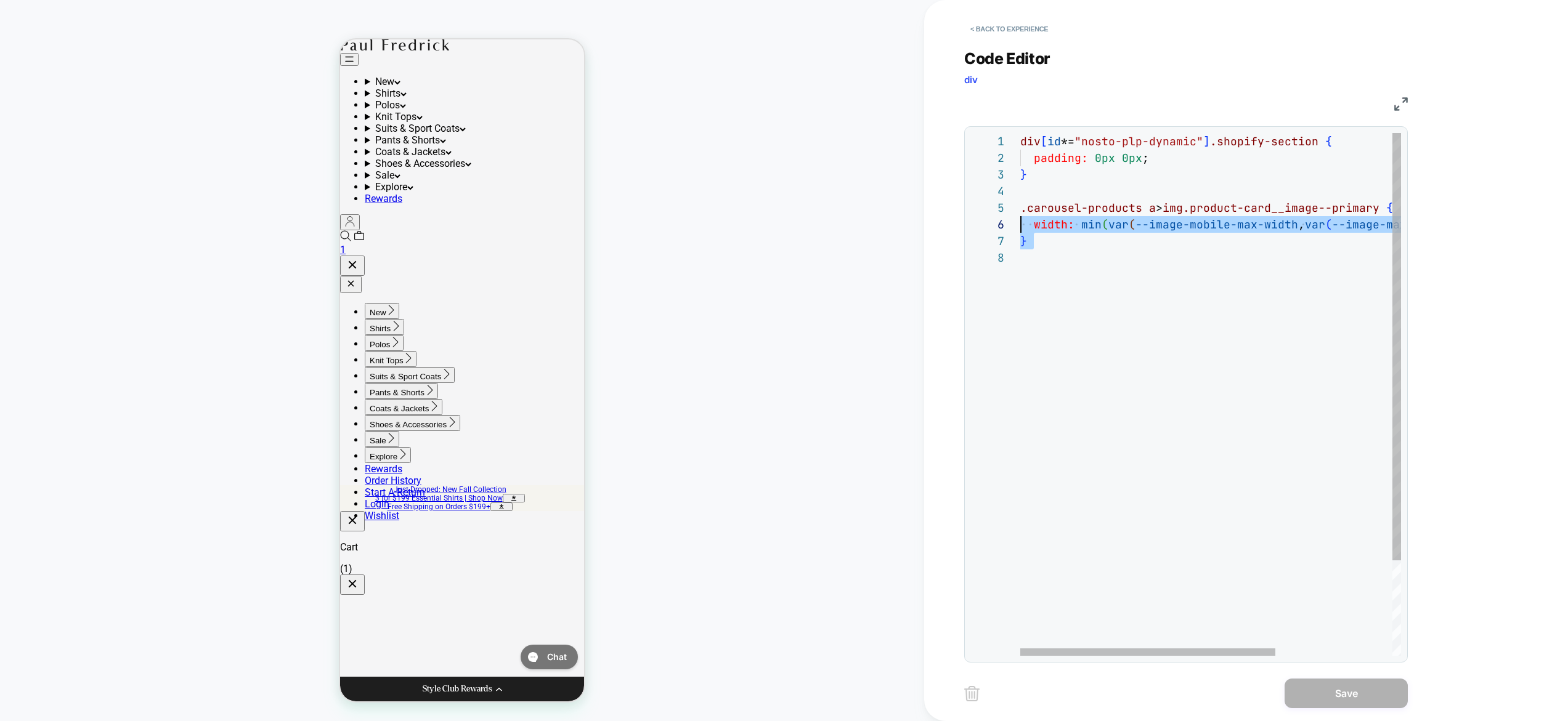
scroll to position [67, 0]
drag, startPoint x: 1019, startPoint y: 239, endPoint x: 988, endPoint y: 213, distance: 40.5
click at [1020, 213] on div "div [ id *= "nosto-plp-dynamic" ] .shopify-section { padding: 0px 0px ; } .caro…" at bounding box center [1297, 453] width 554 height 639
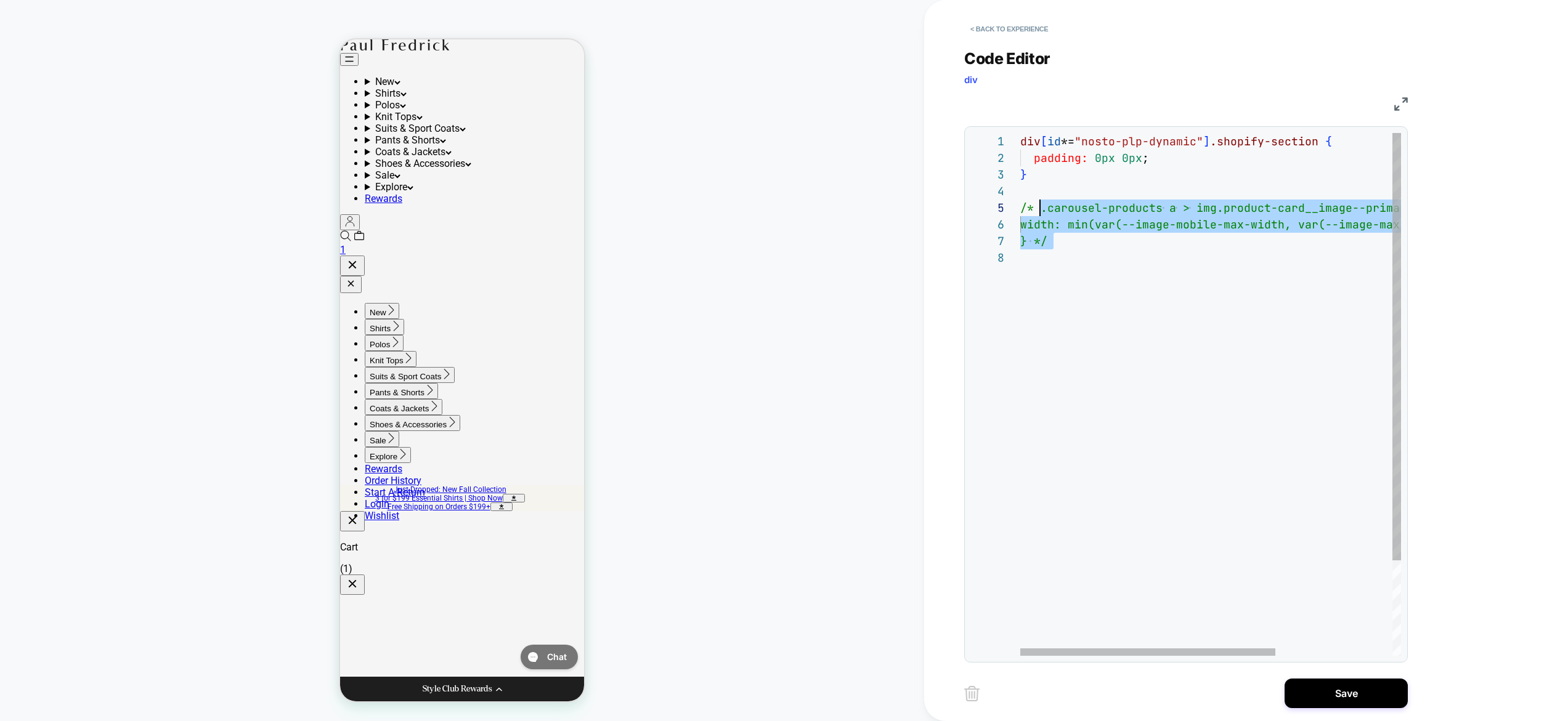
type textarea "**********"
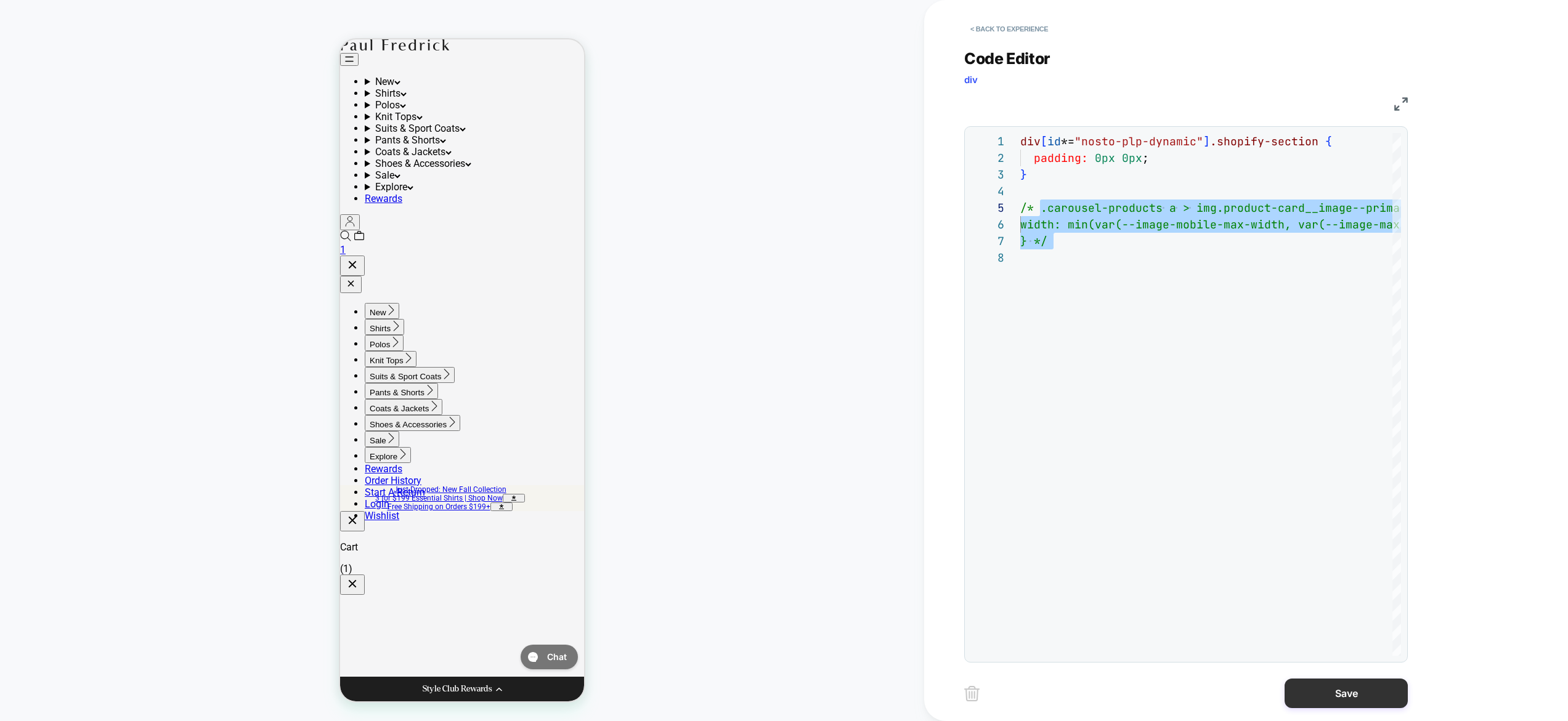
click at [1352, 705] on button "Save" at bounding box center [1346, 693] width 123 height 30
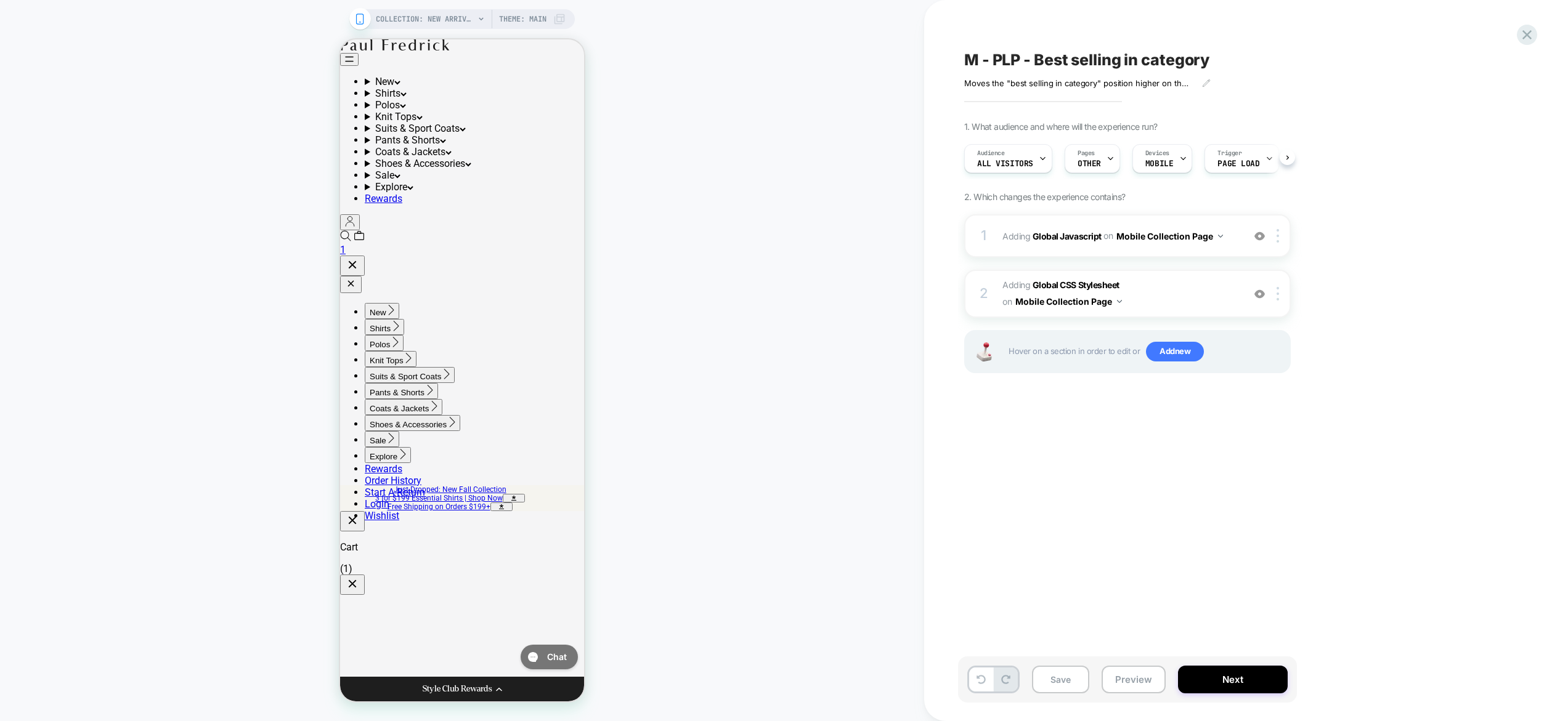
scroll to position [0, 1]
click at [1139, 688] on button "Preview" at bounding box center [1133, 680] width 64 height 28
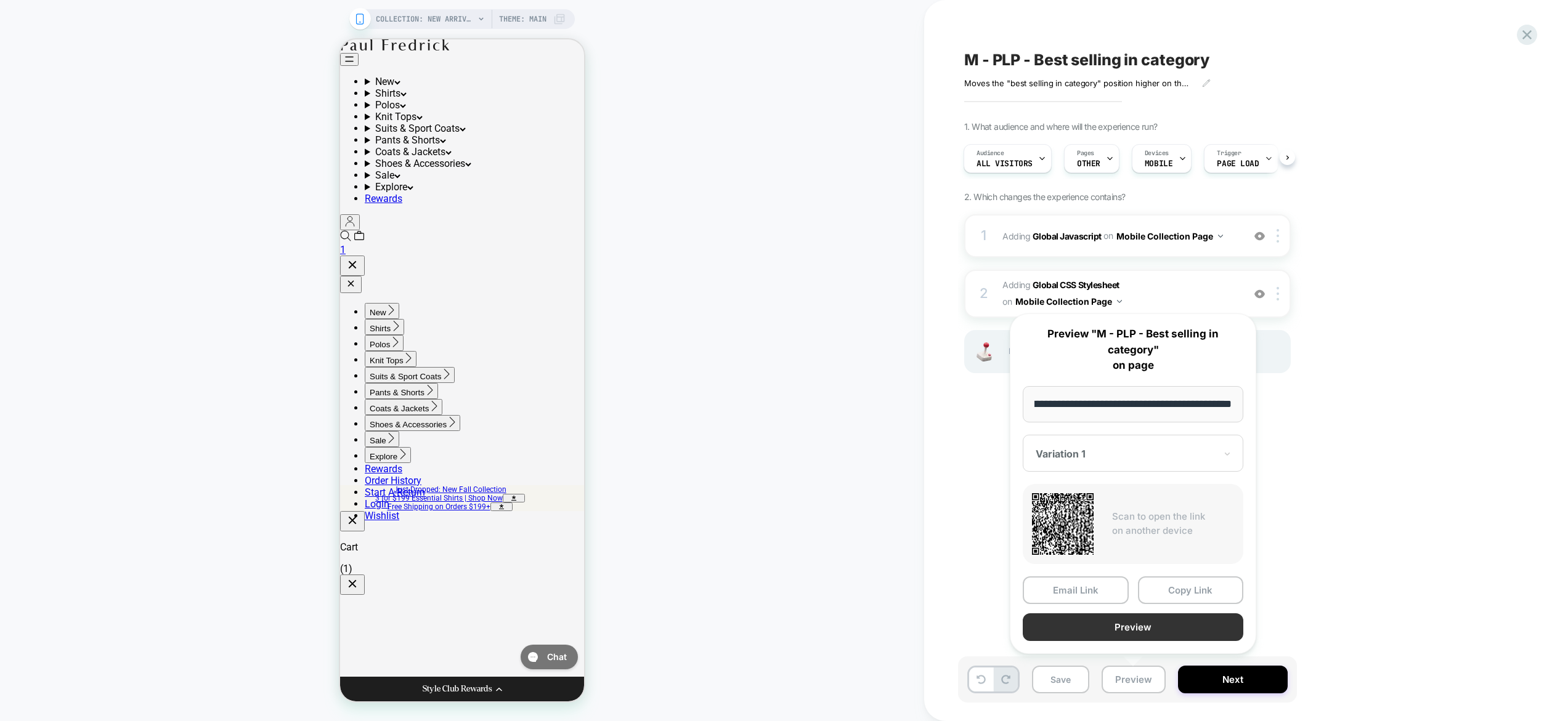
scroll to position [0, 0]
click at [1132, 631] on button "Preview" at bounding box center [1132, 627] width 221 height 28
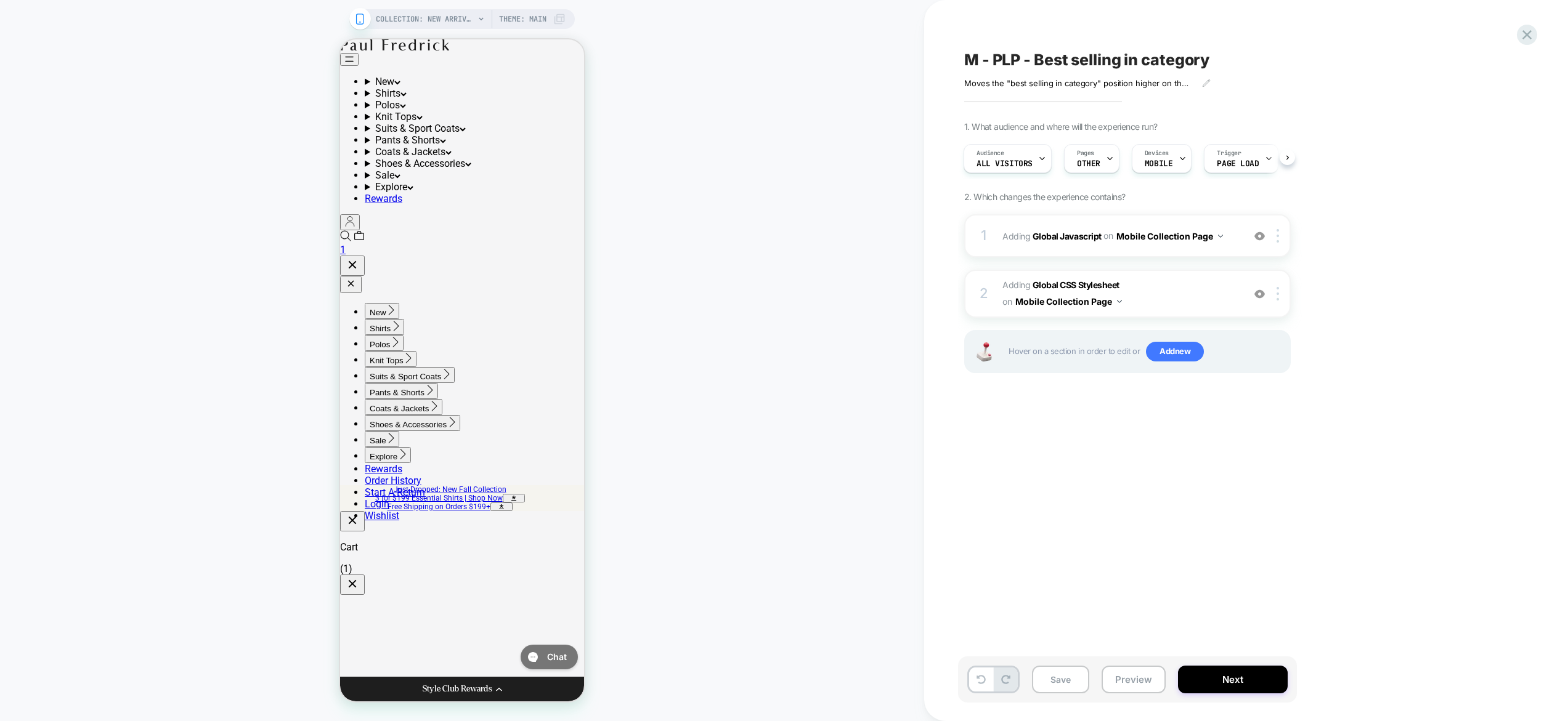
scroll to position [0, 1]
